Goal: Task Accomplishment & Management: Contribute content

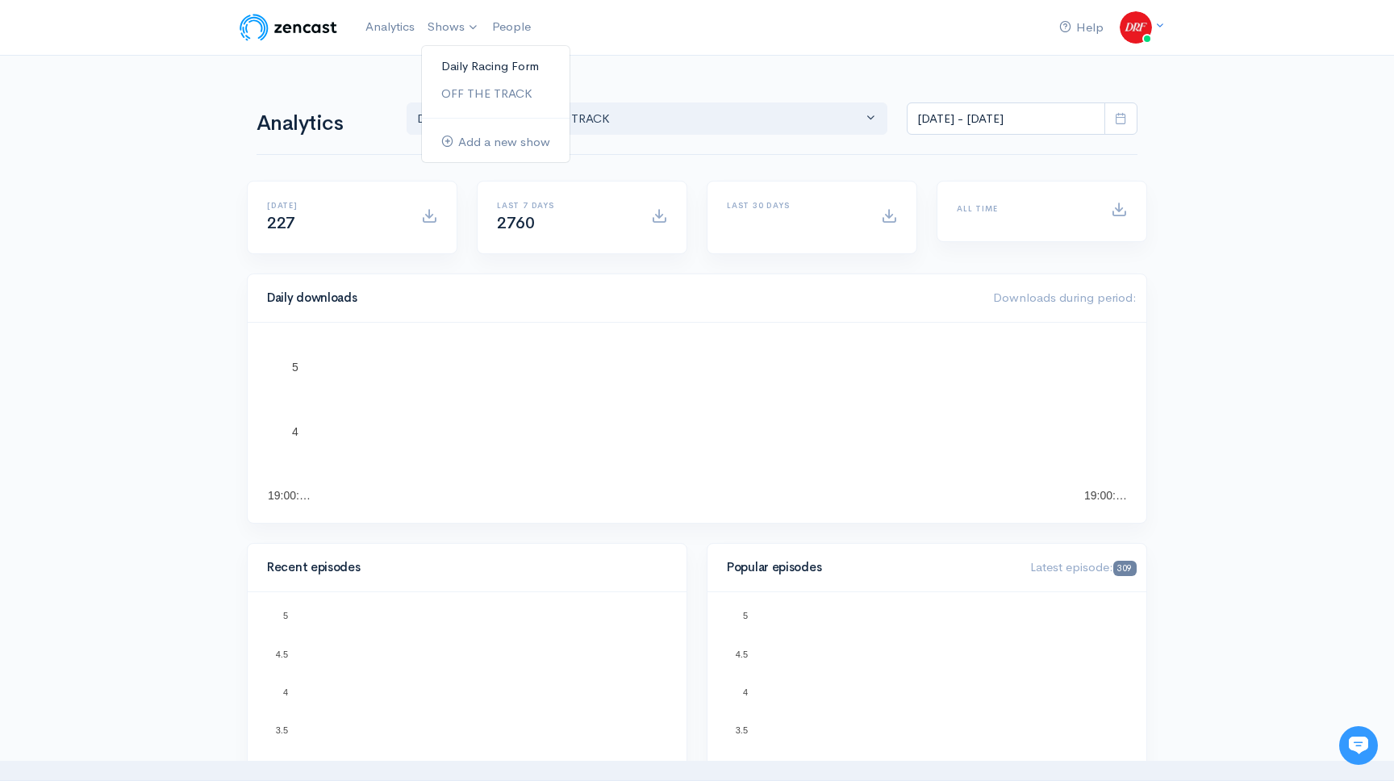
click at [452, 69] on link "Daily Racing Form" at bounding box center [496, 66] width 148 height 28
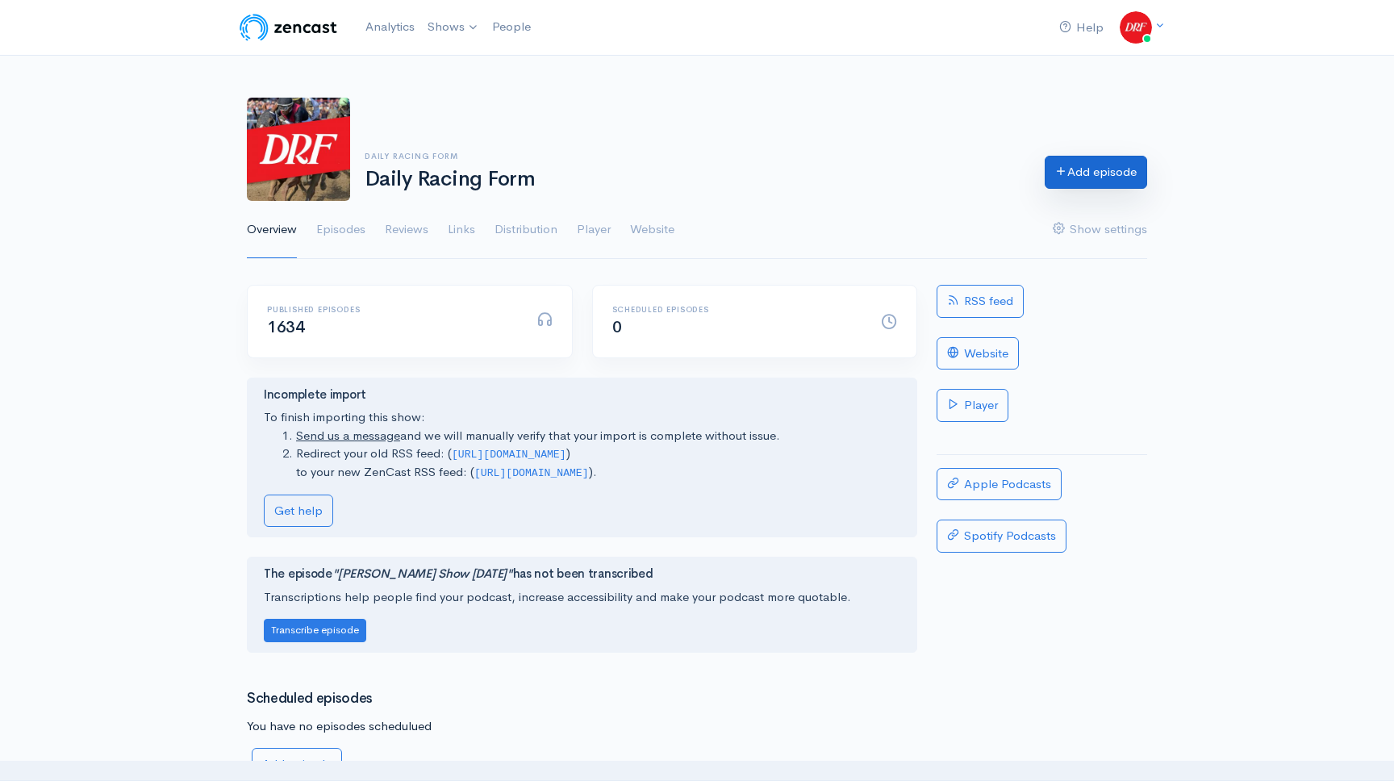
click at [1073, 185] on link "Add episode" at bounding box center [1095, 172] width 102 height 33
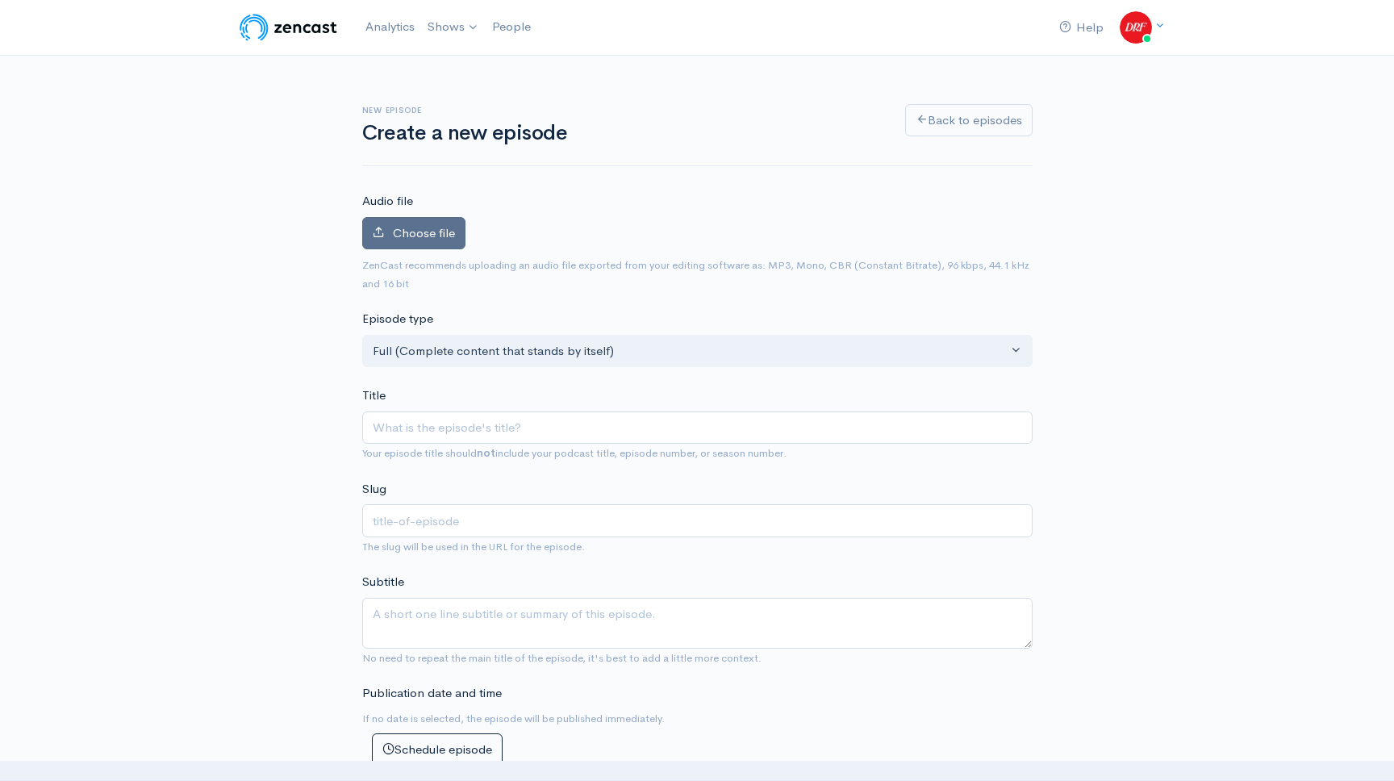
click at [410, 222] on label "Choose file" at bounding box center [413, 233] width 103 height 33
click at [0, 0] on input "Choose file" at bounding box center [0, 0] width 0 height 0
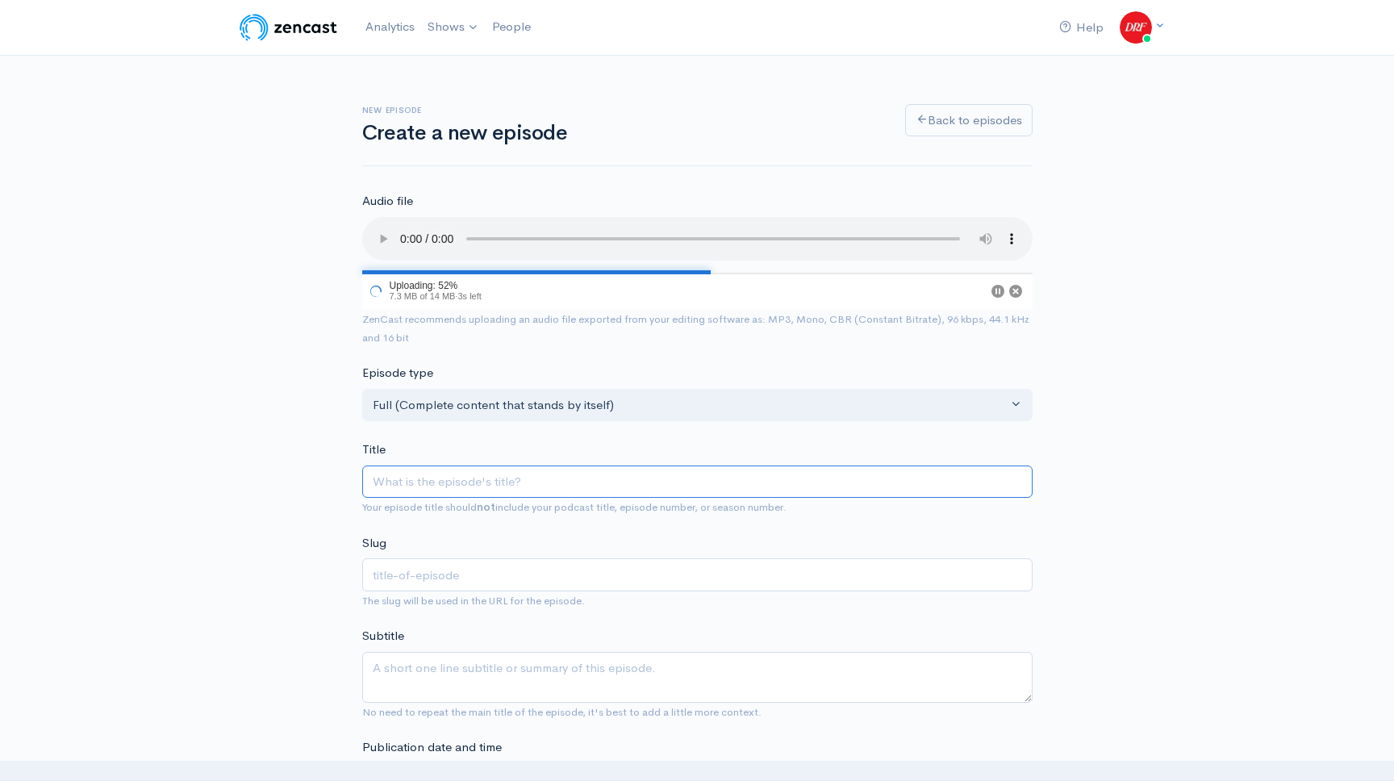
click at [719, 483] on input "Title" at bounding box center [697, 481] width 670 height 33
paste input "G1 [US_STATE] Derby @ PARX | [DATE] ROTD"
type input "G1 [US_STATE] Derby @ PARX | [DATE] ROTD"
type input "g1-pennsylvania-derby-parx-saturday-rotd"
type input "G1 [US_STATE] Derby @ PARX | [DATE] ROTD"
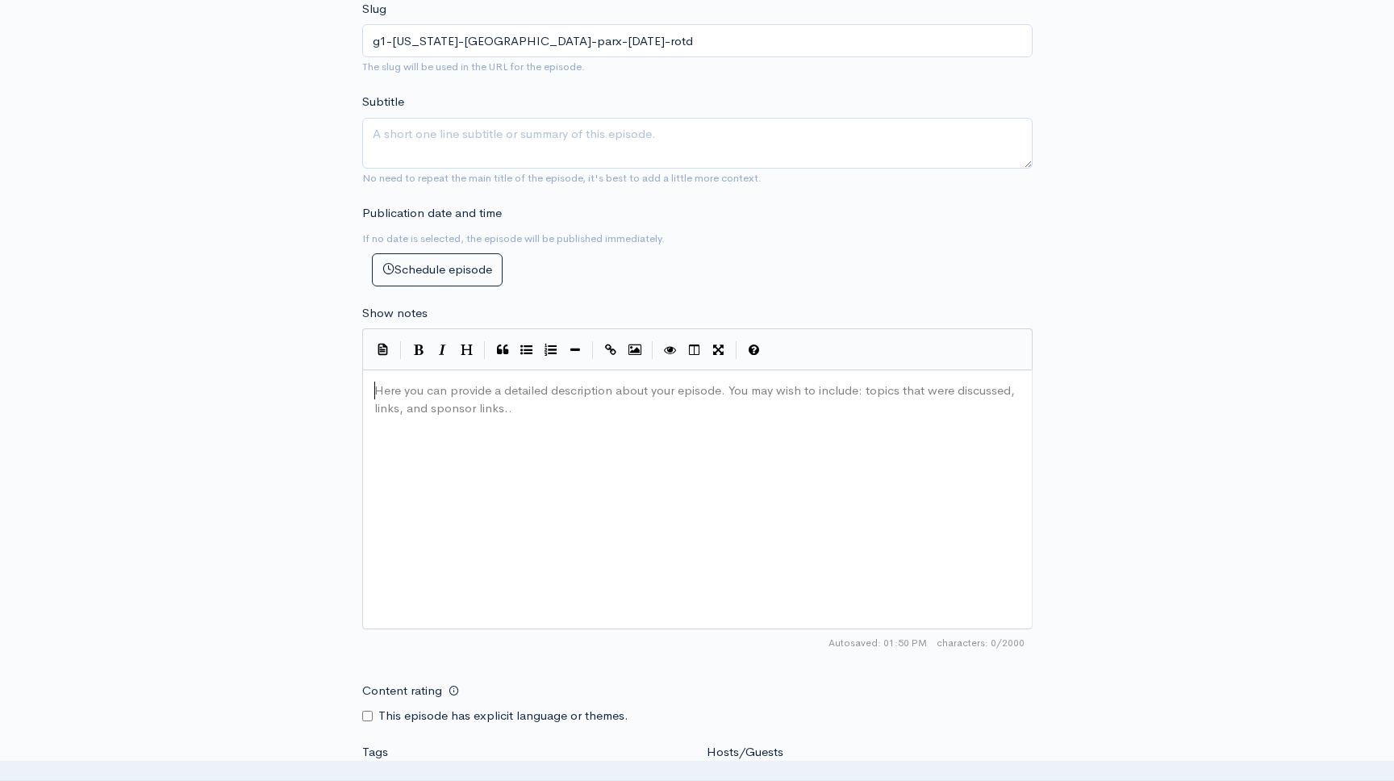
scroll to position [6, 0]
click at [523, 202] on form "Audio file 93 Uploading: 93% 13 MB of 14 MB · 0s left ZenCast recommends upload…" at bounding box center [697, 403] width 670 height 1491
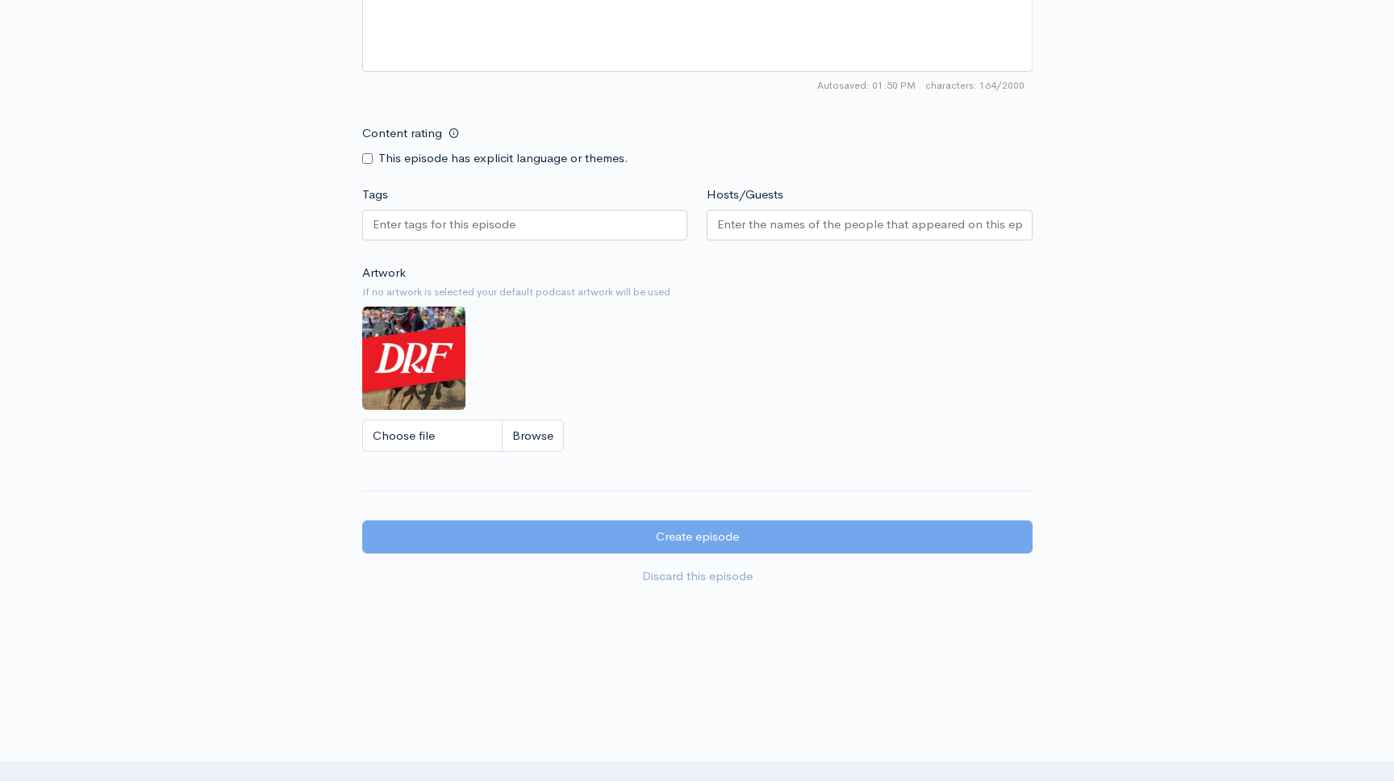
click at [528, 232] on div at bounding box center [525, 225] width 326 height 31
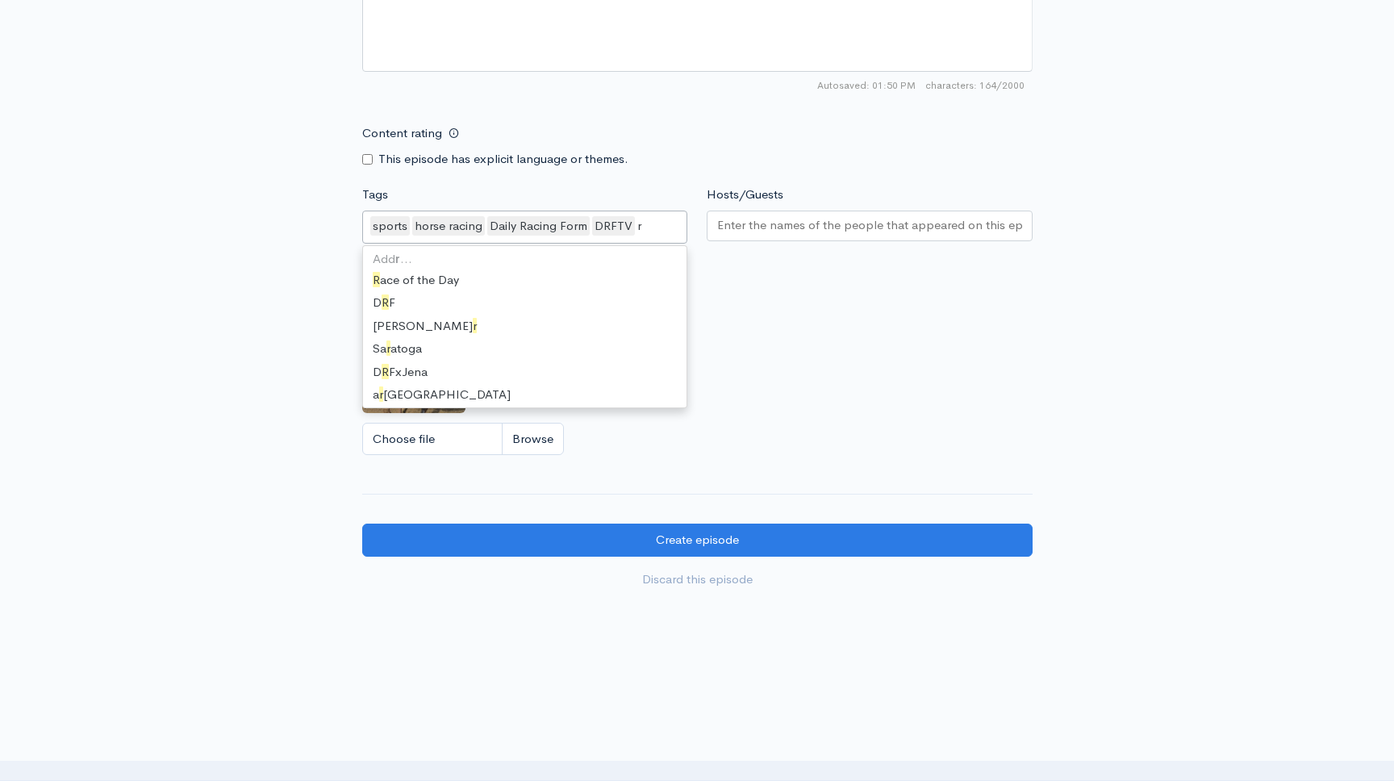
scroll to position [719, 0]
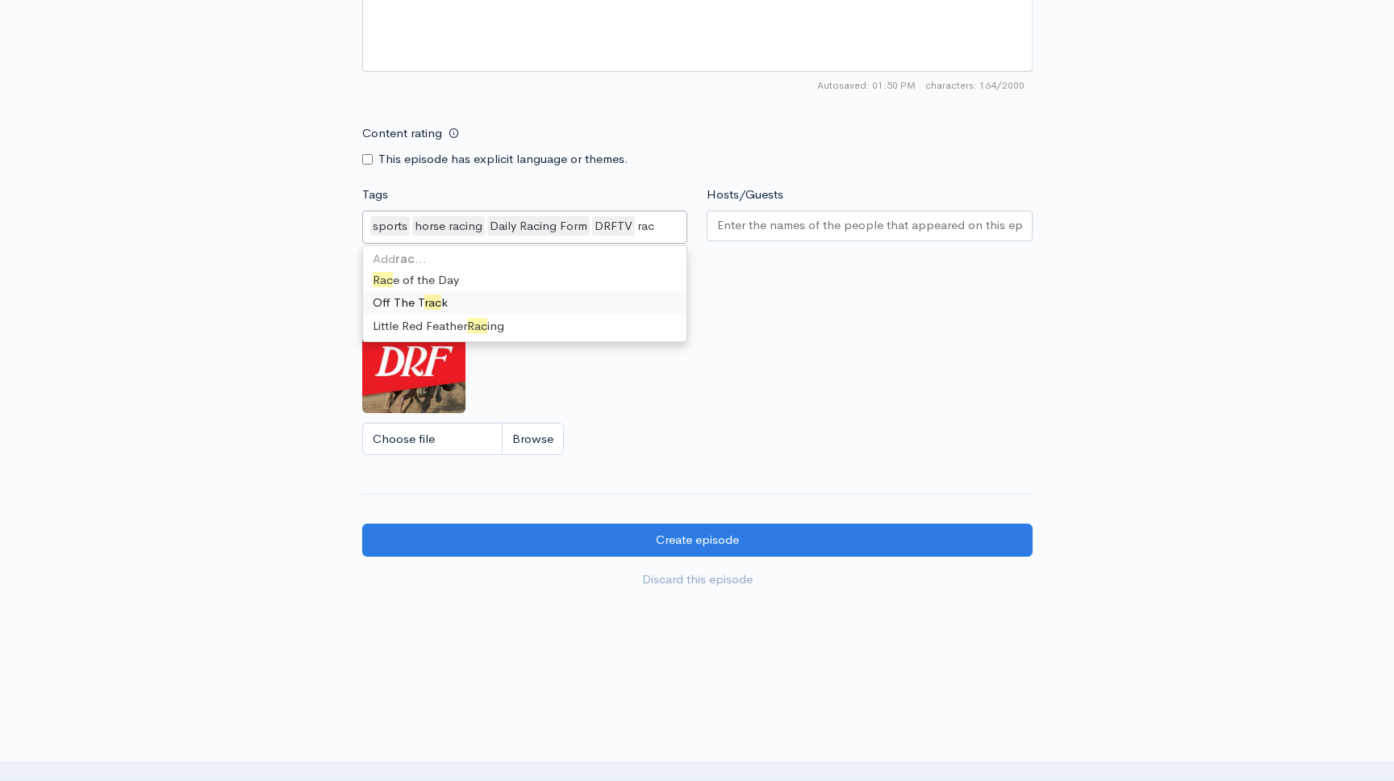
type input "race"
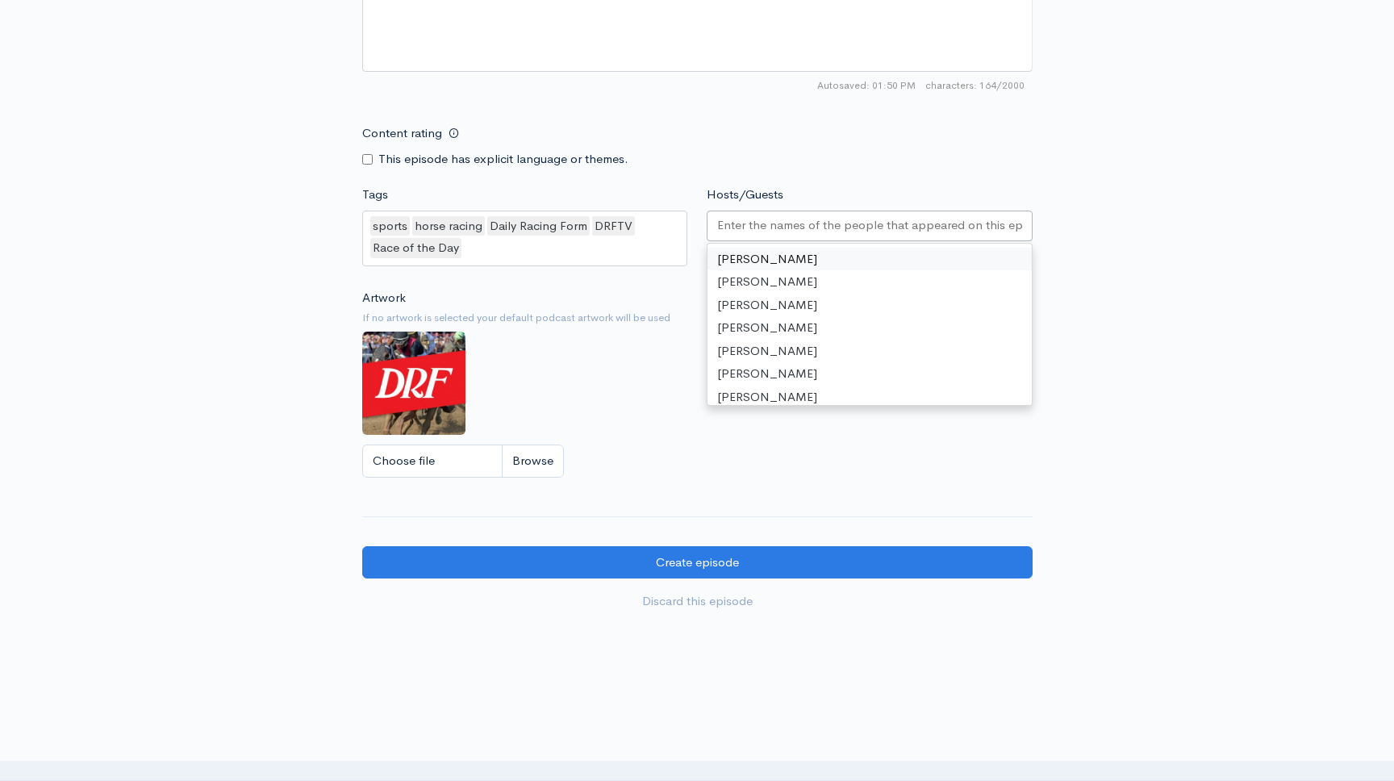
click at [756, 230] on input "Hosts/Guests" at bounding box center [869, 225] width 305 height 19
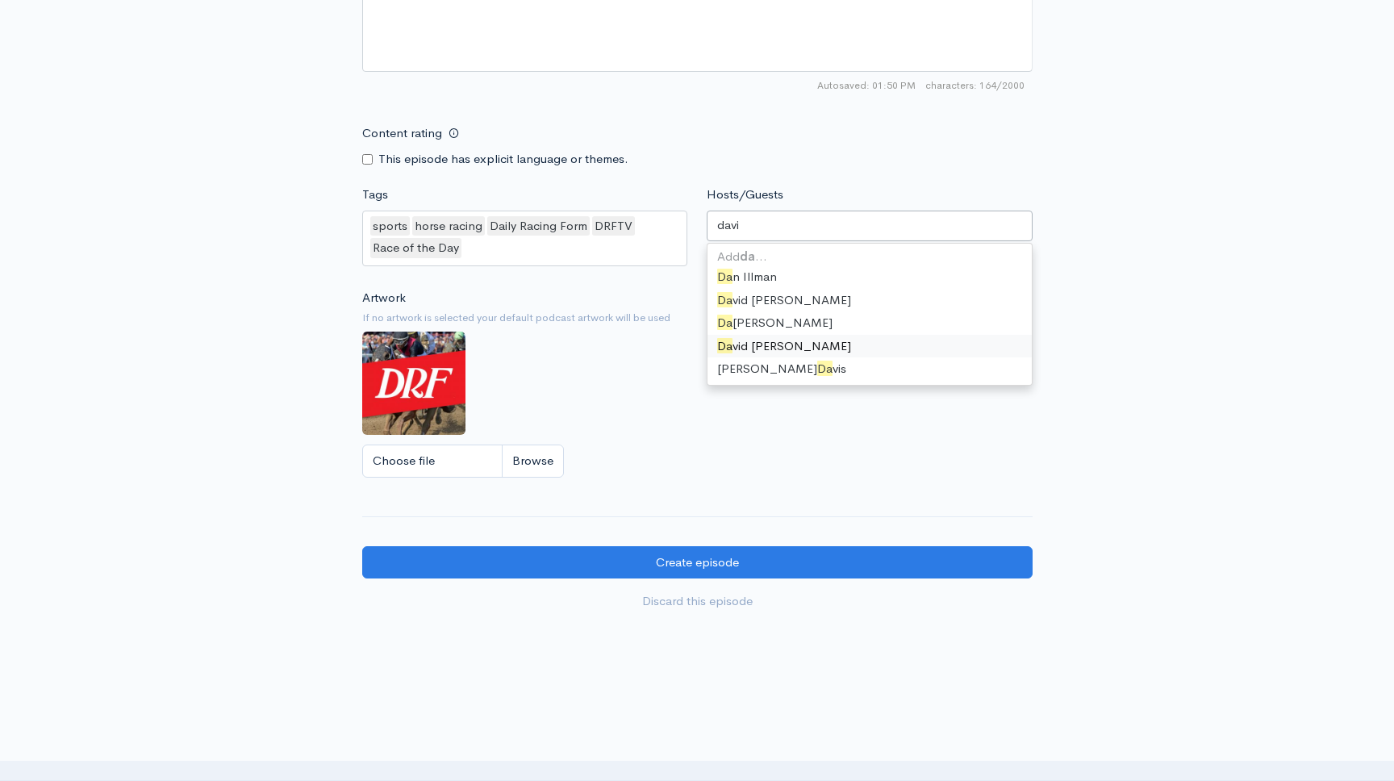
type input "david"
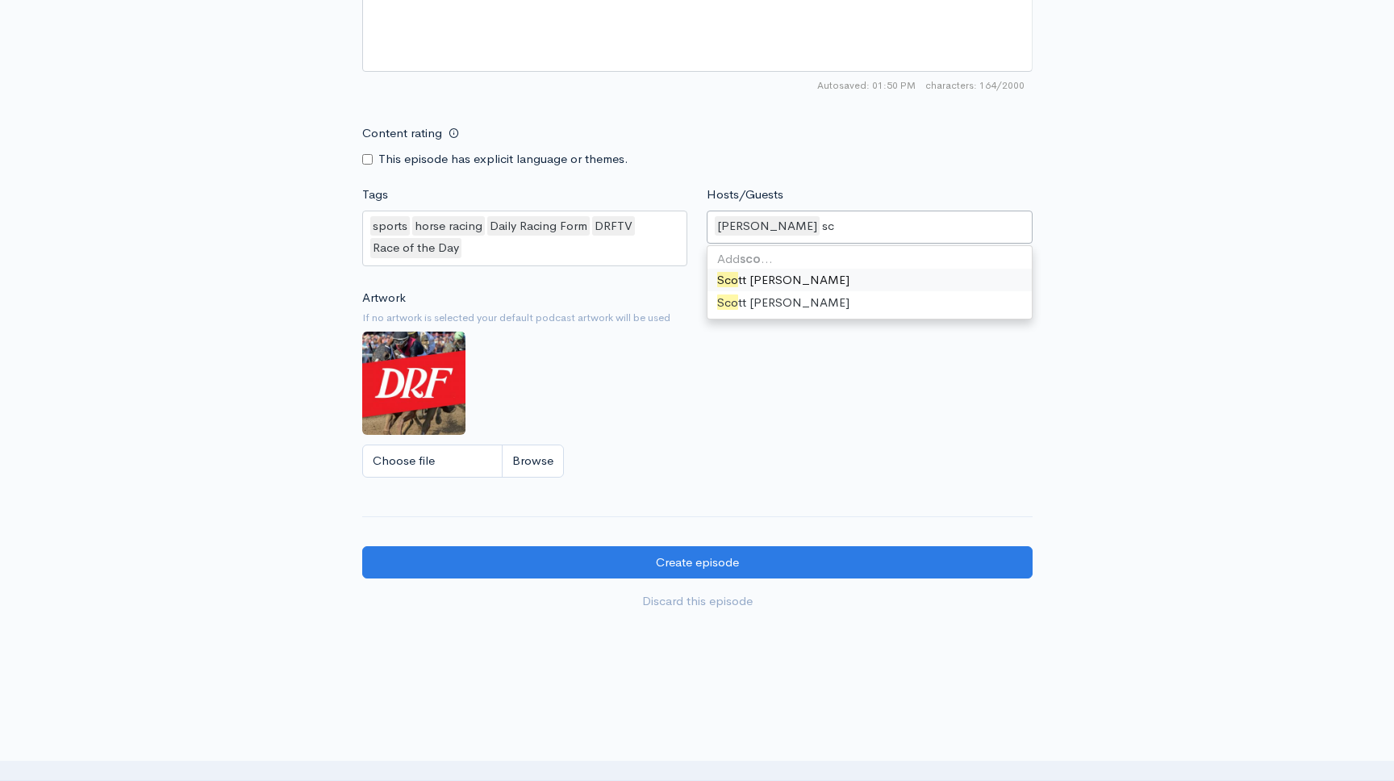
type input "s"
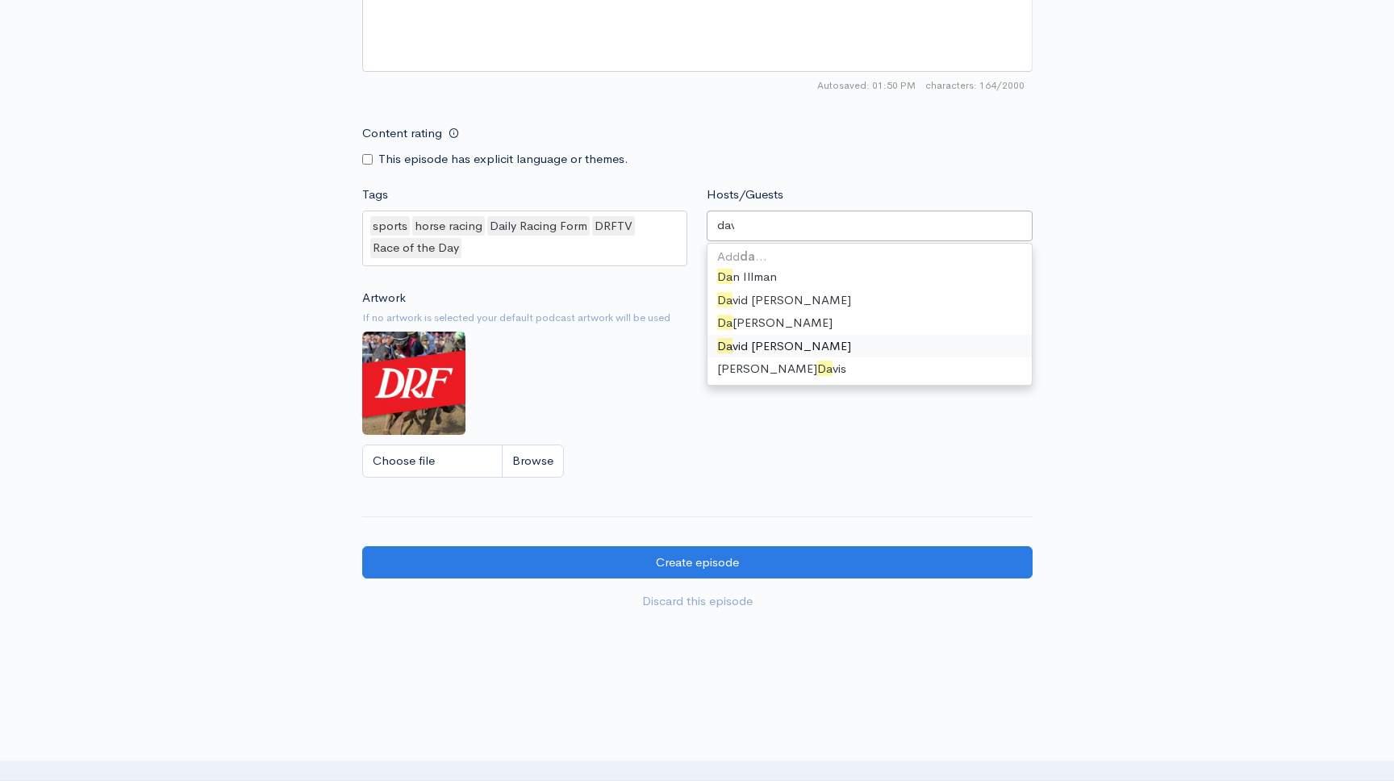
type input "davi"
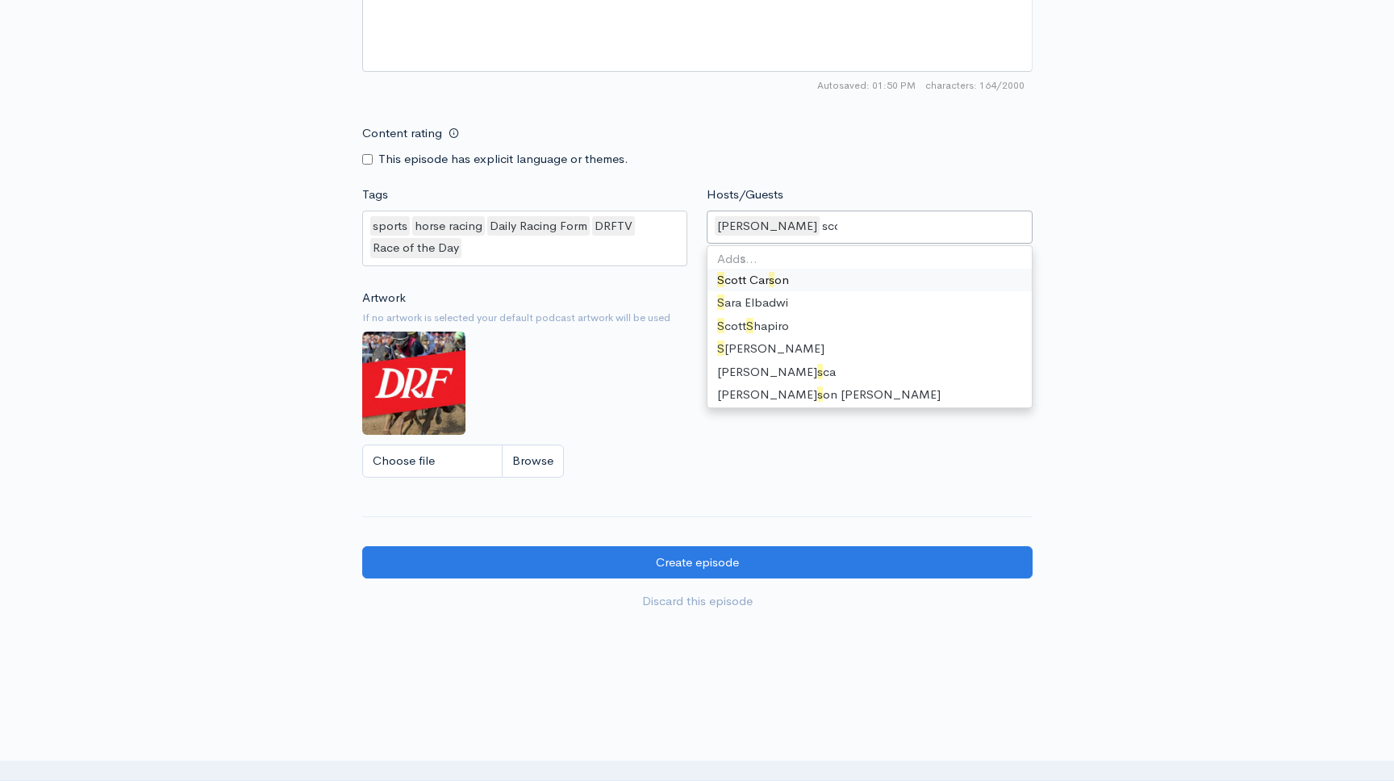
type input "scot"
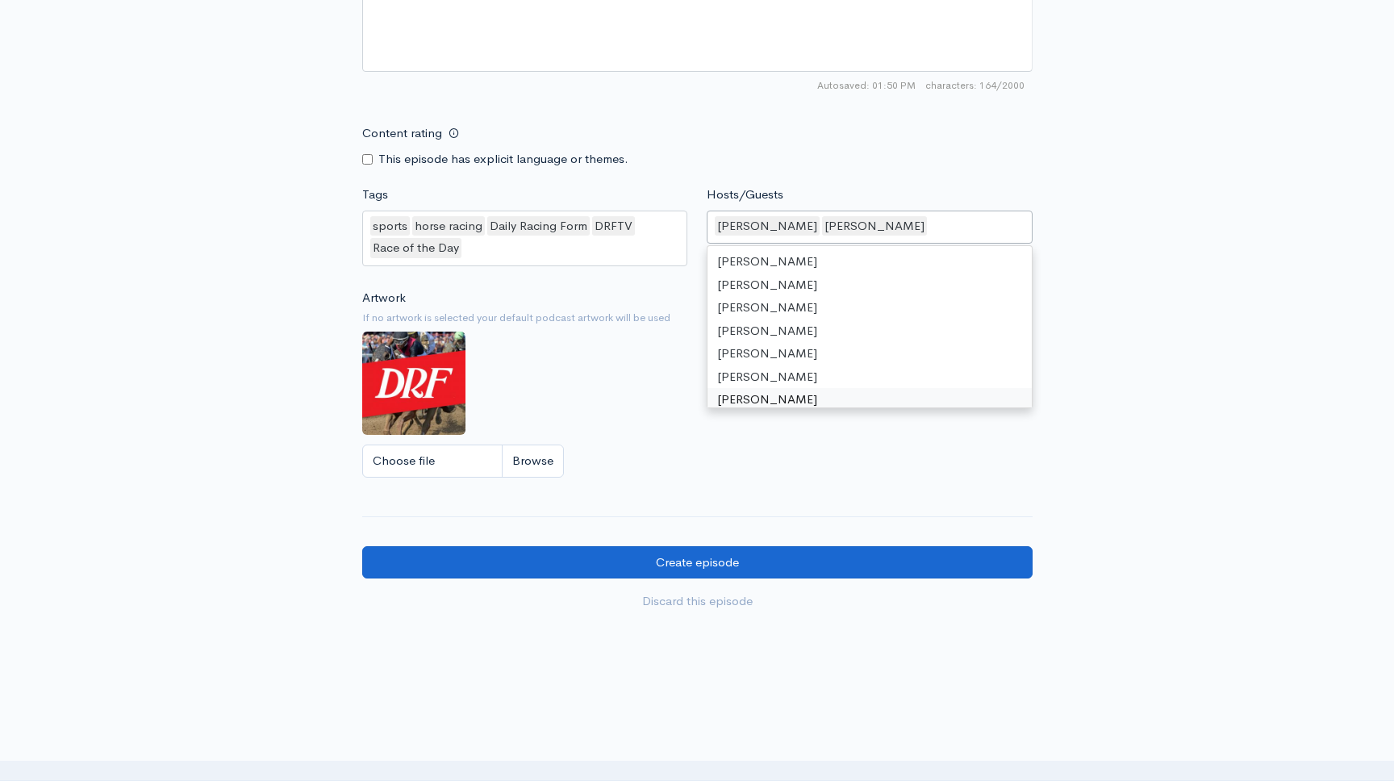
drag, startPoint x: 1279, startPoint y: 602, endPoint x: 1017, endPoint y: 554, distance: 266.6
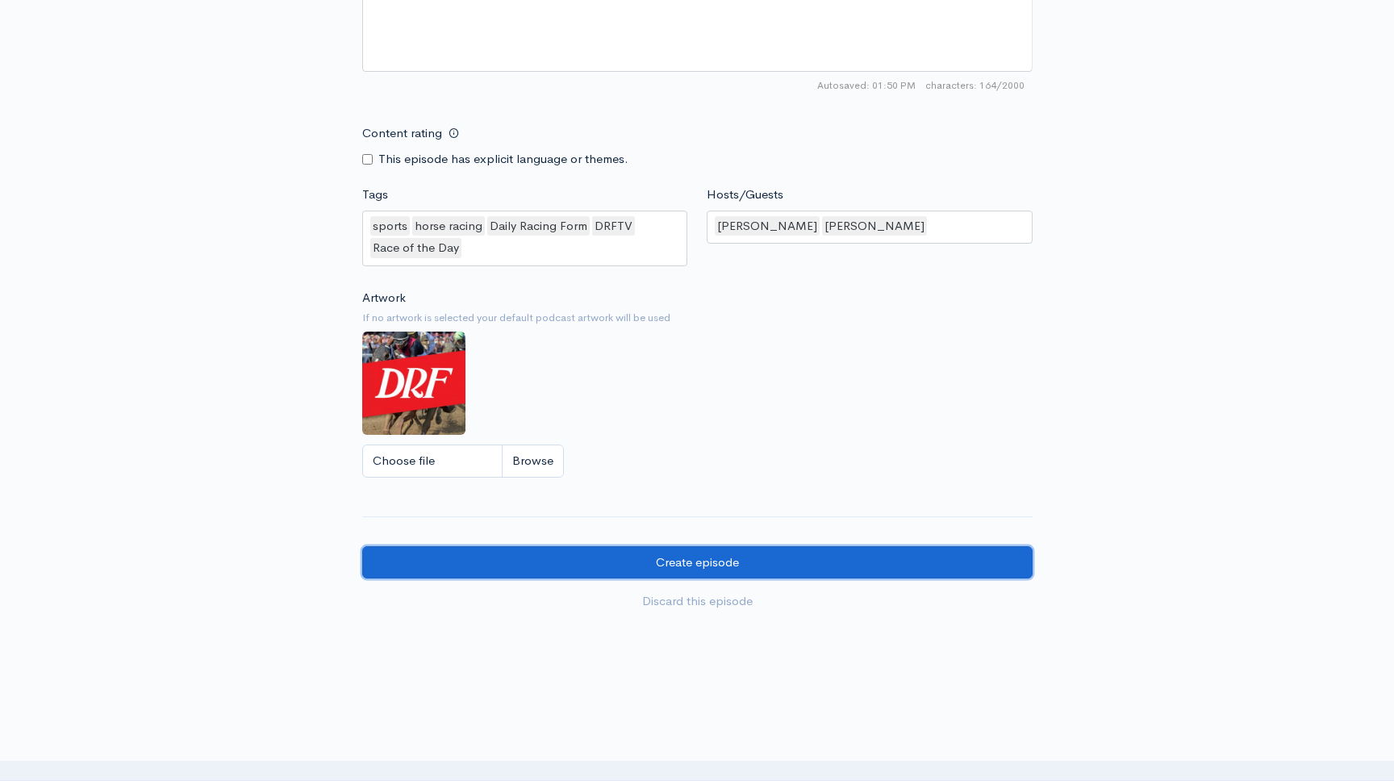
click at [878, 552] on input "Create episode" at bounding box center [697, 562] width 670 height 33
